Goal: Information Seeking & Learning: Learn about a topic

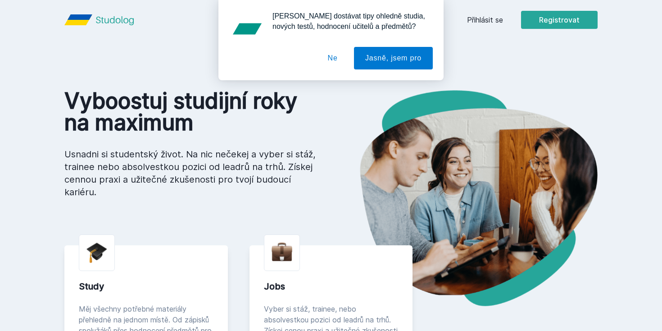
click at [333, 58] on button "Ne" at bounding box center [333, 58] width 32 height 23
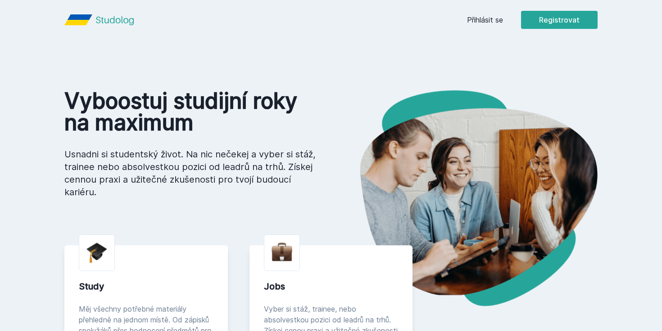
click at [489, 15] on link "Přihlásit se" at bounding box center [485, 19] width 36 height 11
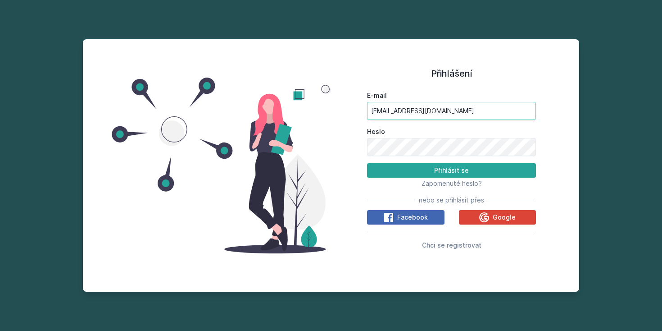
type input "[EMAIL_ADDRESS][DOMAIN_NAME]"
click at [451, 170] on button "Přihlásit se" at bounding box center [451, 170] width 169 height 14
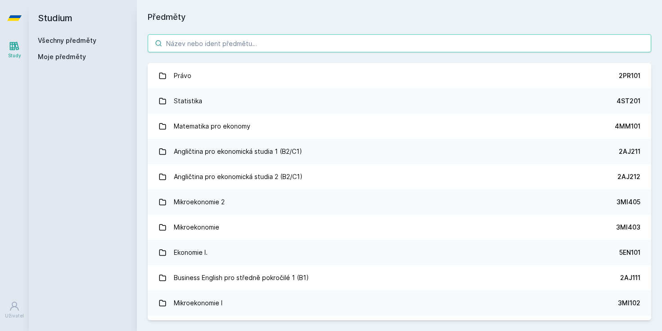
click at [205, 37] on input "search" at bounding box center [399, 43] width 503 height 18
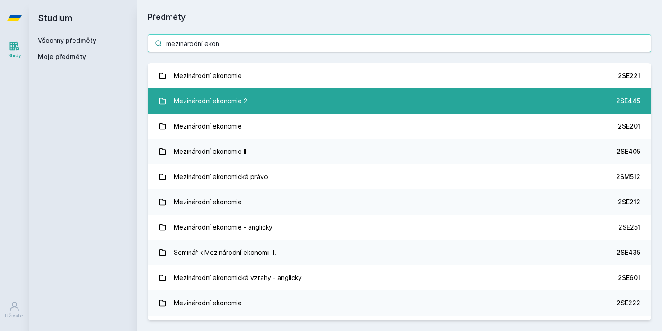
type input "mezinárodní ekon"
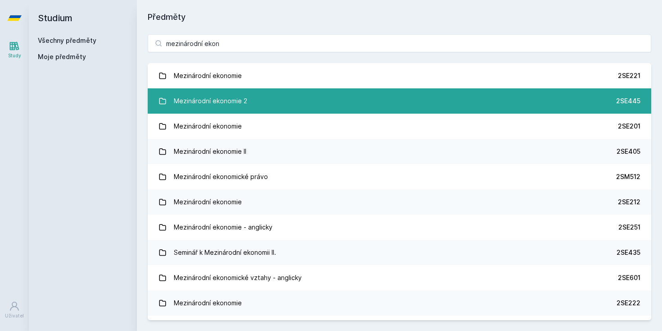
click at [215, 100] on div "Mezinárodní ekonomie 2" at bounding box center [210, 101] width 73 height 18
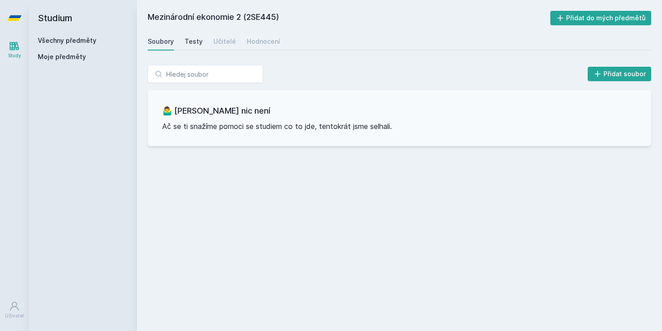
click at [186, 41] on div "Testy" at bounding box center [194, 41] width 18 height 9
click at [222, 42] on div "Učitelé" at bounding box center [224, 41] width 23 height 9
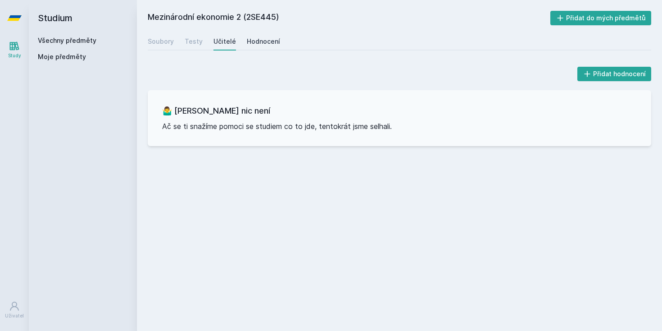
click at [249, 43] on div "Hodnocení" at bounding box center [263, 41] width 33 height 9
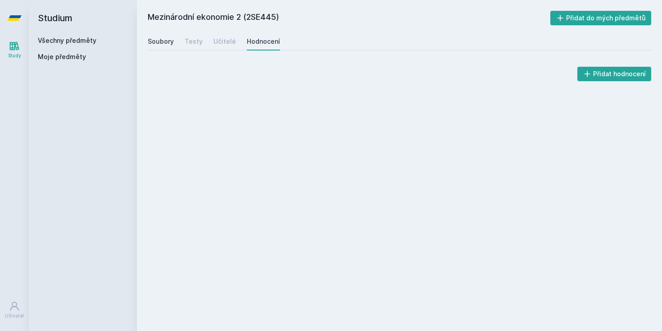
click at [169, 36] on link "Soubory" at bounding box center [161, 41] width 26 height 18
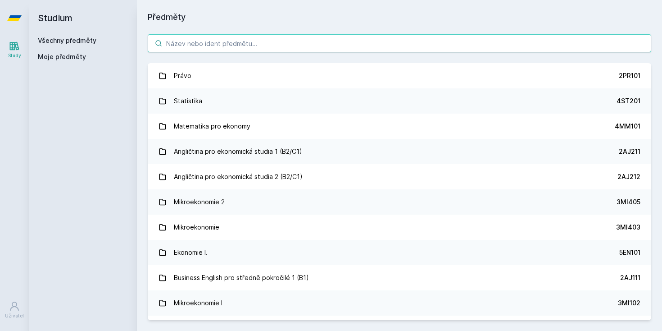
click at [173, 42] on input "search" at bounding box center [399, 43] width 503 height 18
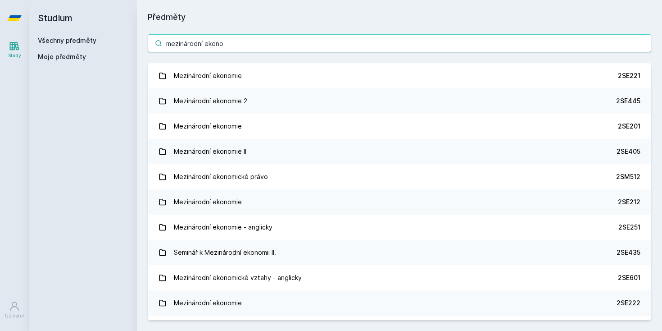
type input "mezinárodní ekonom"
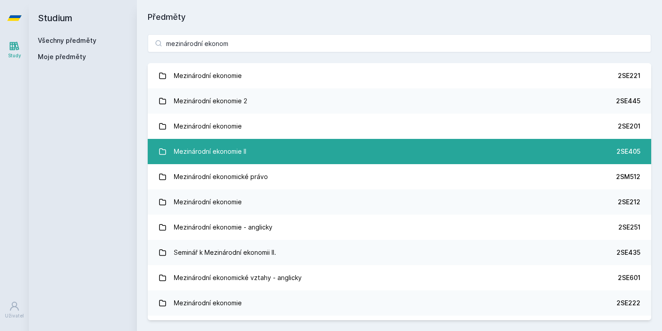
drag, startPoint x: 173, startPoint y: 42, endPoint x: 215, endPoint y: 153, distance: 118.0
click at [215, 153] on div "Mezinárodní ekonomie II" at bounding box center [210, 151] width 72 height 18
